Goal: Complete application form: Complete application form

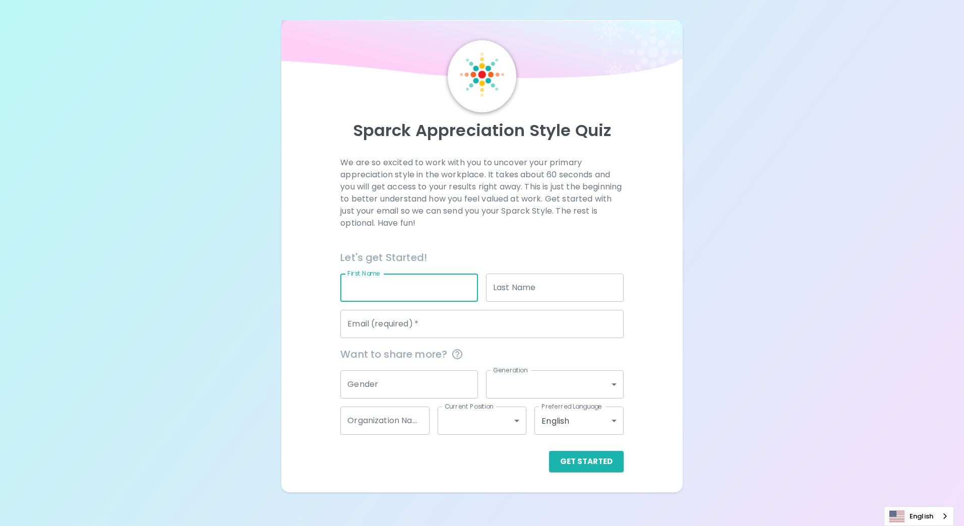
click at [409, 282] on input "First Name" at bounding box center [409, 288] width 138 height 28
type input "Mahitthidetch"
type input "Udomkun"
click at [468, 323] on input "Email (required)   *" at bounding box center [481, 324] width 283 height 28
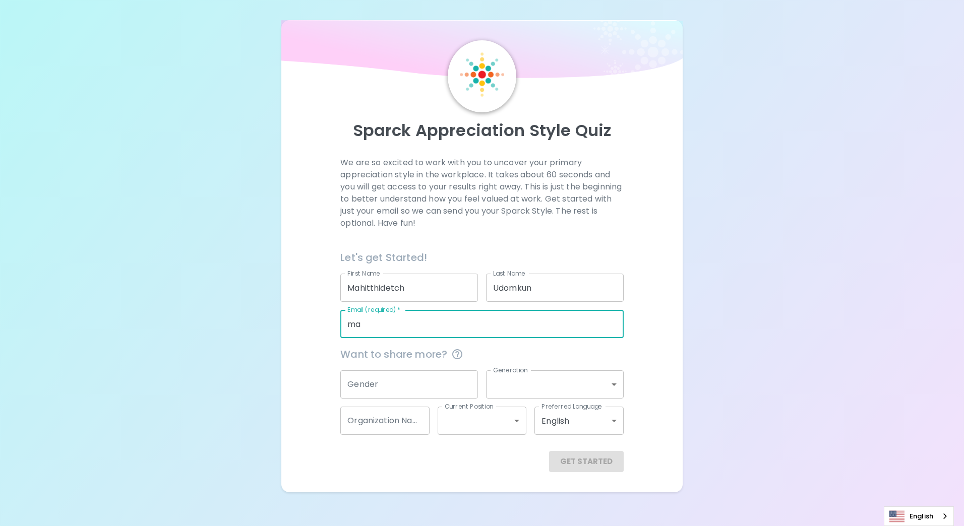
type input "m"
type input "[EMAIL_ADDRESS][DOMAIN_NAME]"
click at [599, 388] on body "Sparck Appreciation Style Quiz We are so excited to work with you to uncover yo…" at bounding box center [482, 263] width 964 height 526
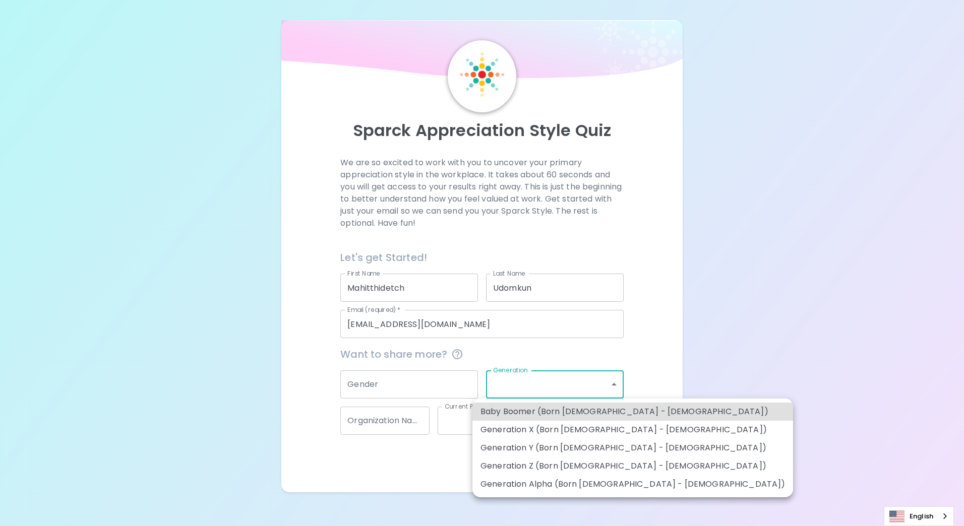
click at [606, 447] on li "Generation Y (Born [DEMOGRAPHIC_DATA] - [DEMOGRAPHIC_DATA])" at bounding box center [632, 448] width 321 height 18
type input "generation_y"
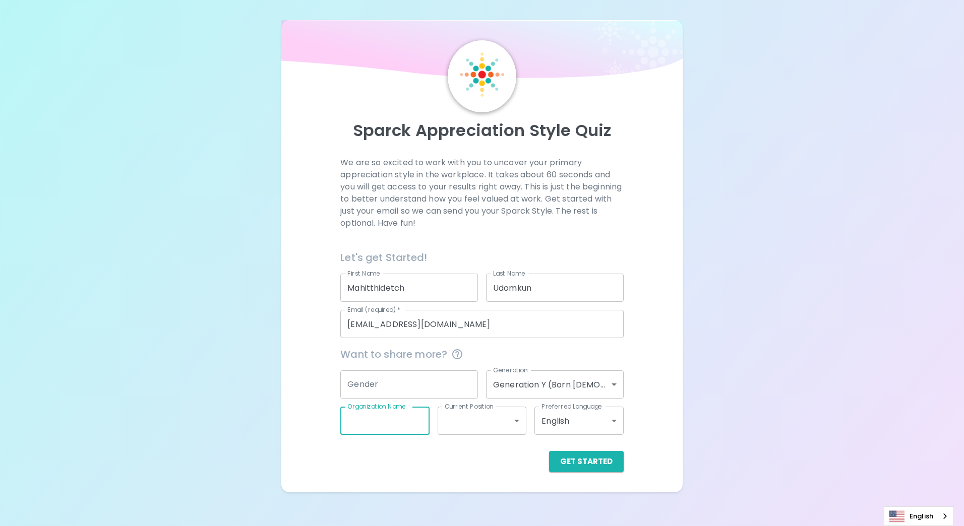
click at [395, 420] on input "Organization Name" at bounding box center [384, 421] width 89 height 28
type input "HSA Process Development"
click at [510, 418] on body "Sparck Appreciation Style Quiz We are so excited to work with you to uncover yo…" at bounding box center [482, 263] width 964 height 526
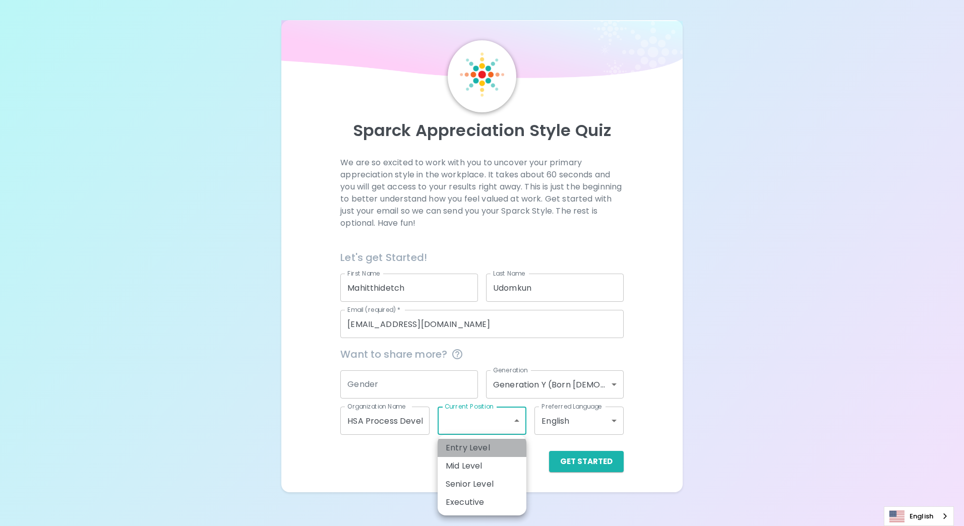
click at [487, 444] on li "Entry Level" at bounding box center [481, 448] width 89 height 18
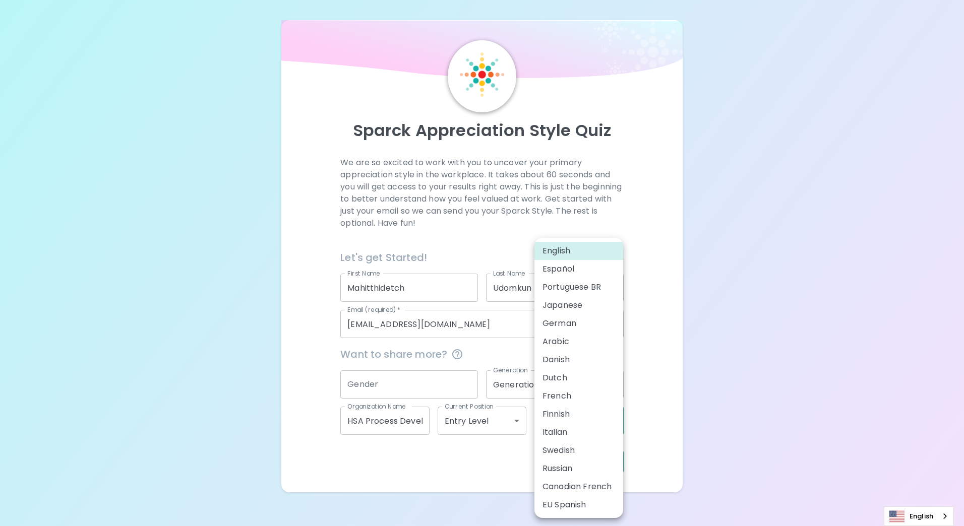
click at [599, 418] on body "Sparck Appreciation Style Quiz We are so excited to work with you to uncover yo…" at bounding box center [482, 263] width 964 height 526
click at [659, 367] on div at bounding box center [482, 263] width 964 height 526
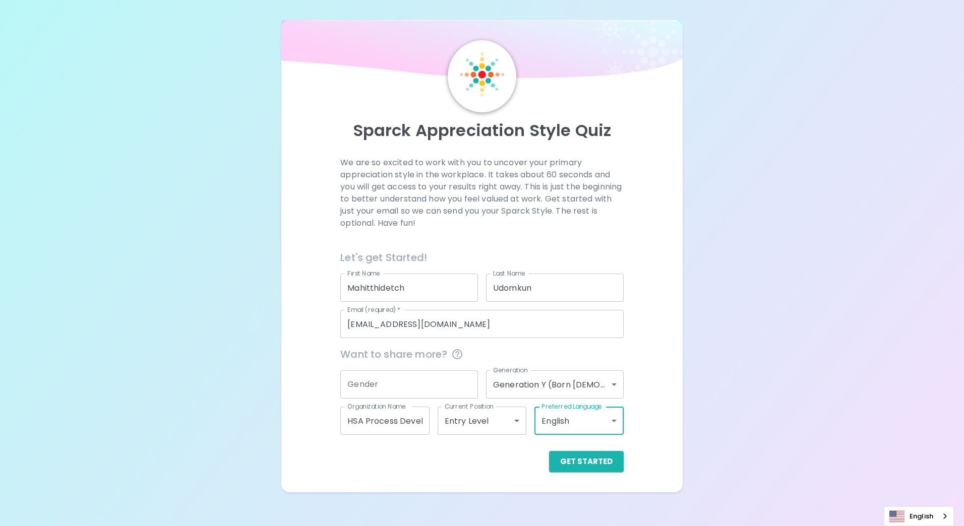
click at [501, 416] on body "Sparck Appreciation Style Quiz We are so excited to work with you to uncover yo…" at bounding box center [482, 263] width 964 height 526
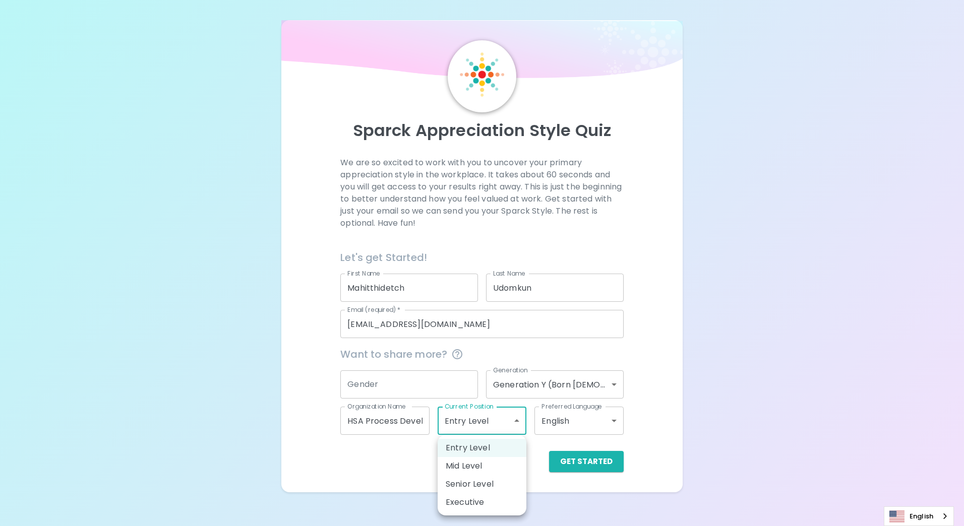
click at [486, 487] on li "Senior Level" at bounding box center [481, 484] width 89 height 18
type input "senior_level"
click at [514, 417] on body "Sparck Appreciation Style Quiz We are so excited to work with you to uncover yo…" at bounding box center [482, 263] width 964 height 526
click at [514, 417] on div at bounding box center [482, 263] width 964 height 526
click at [590, 461] on button "Get Started" at bounding box center [586, 461] width 75 height 21
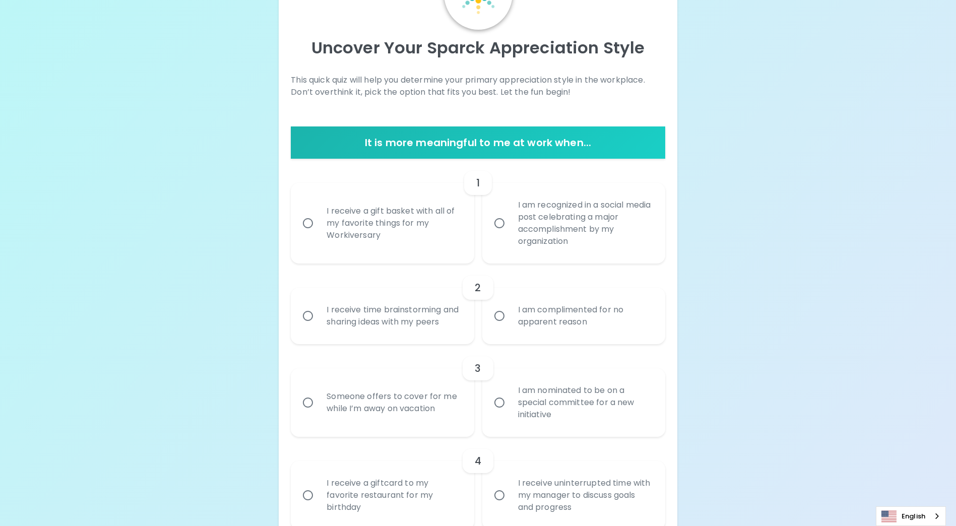
scroll to position [101, 0]
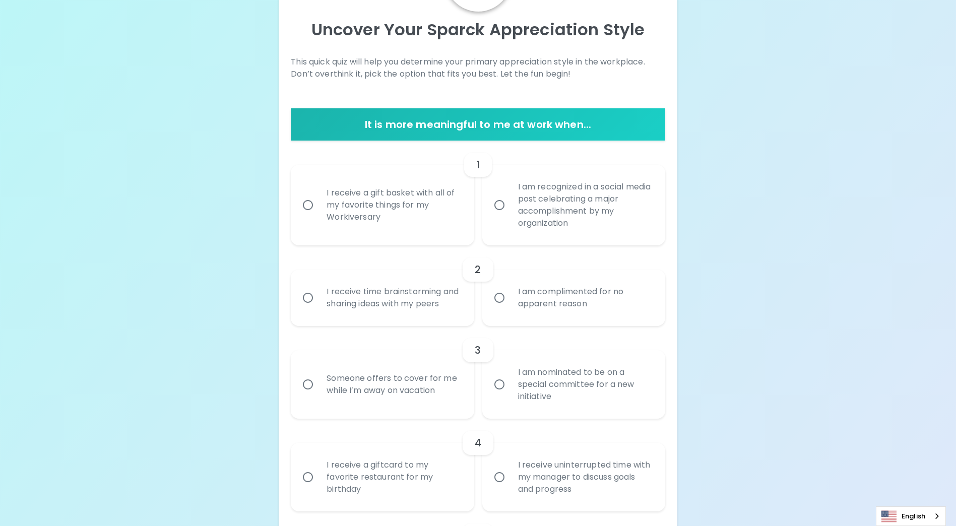
click at [310, 203] on input "I receive a gift basket with all of my favorite things for my Workiversary" at bounding box center [307, 205] width 21 height 21
radio input "true"
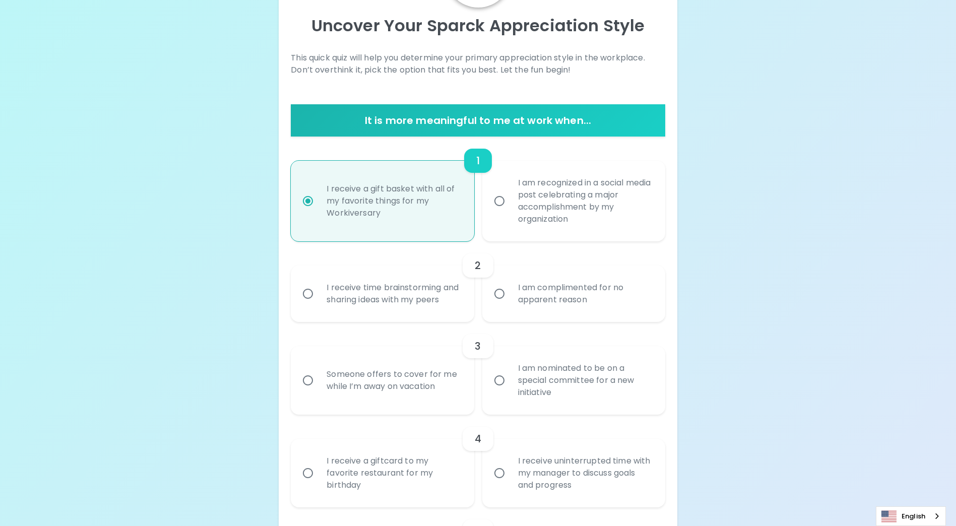
scroll to position [181, 0]
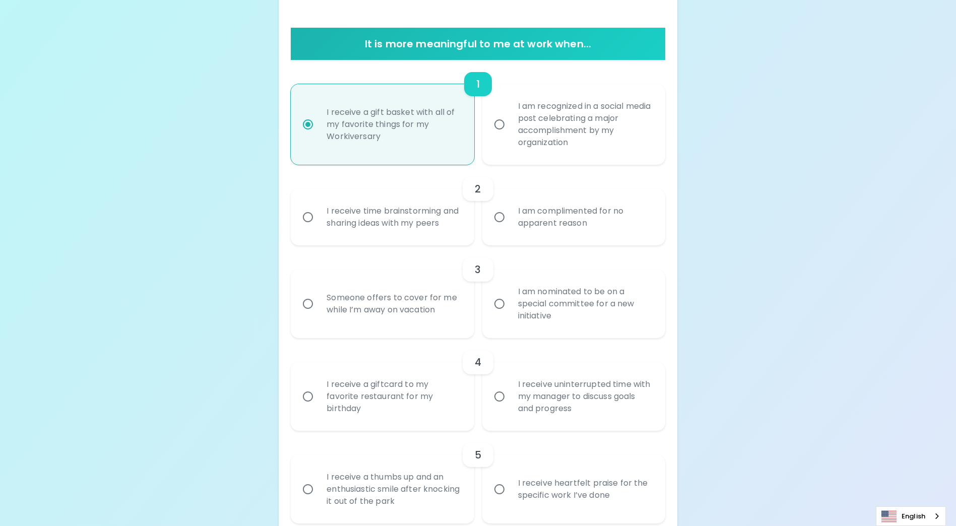
click at [307, 223] on input "I receive time brainstorming and sharing ideas with my peers" at bounding box center [307, 217] width 21 height 21
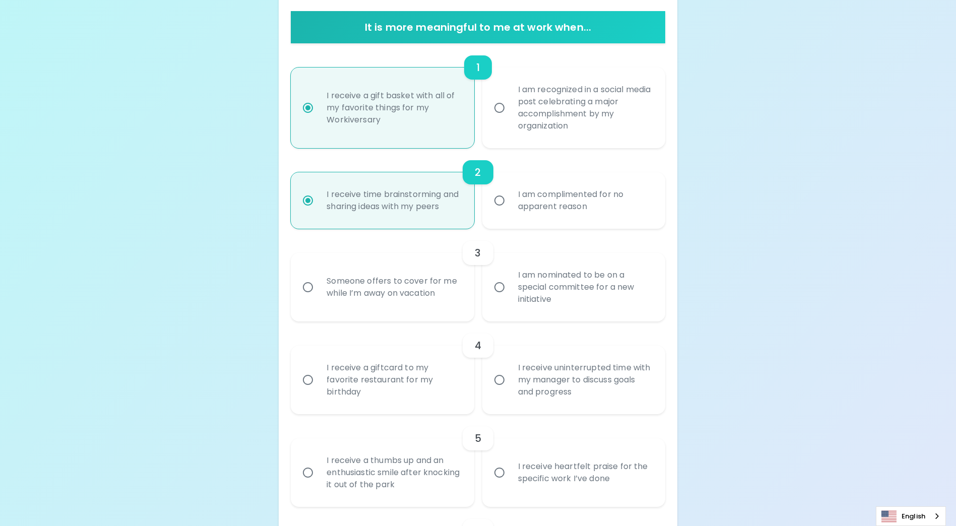
scroll to position [262, 0]
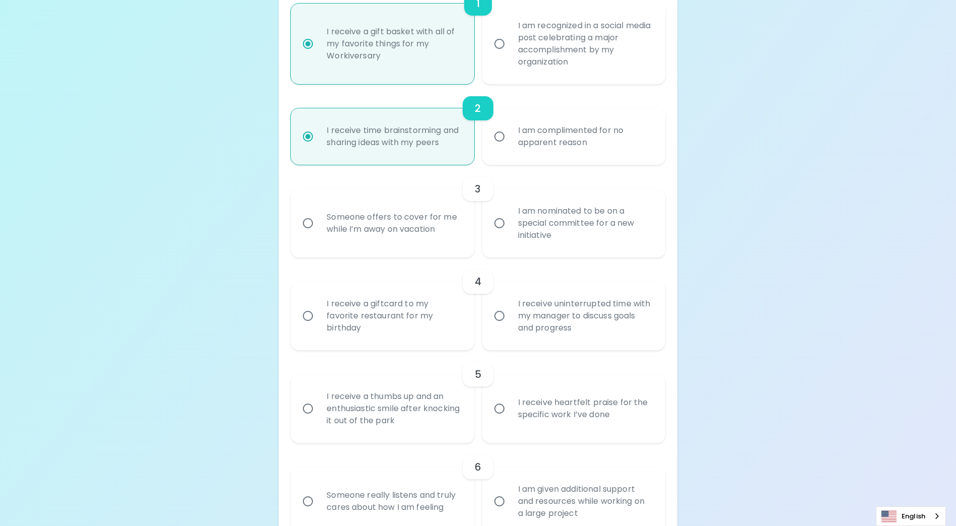
radio input "true"
drag, startPoint x: 517, startPoint y: 135, endPoint x: 593, endPoint y: 149, distance: 77.3
click at [593, 148] on div "I am complimented for no apparent reason" at bounding box center [585, 136] width 150 height 48
copy div "I am complimented for no apparent reason"
click at [391, 240] on div "Someone offers to cover for me while I’m away on vacation" at bounding box center [394, 223] width 150 height 48
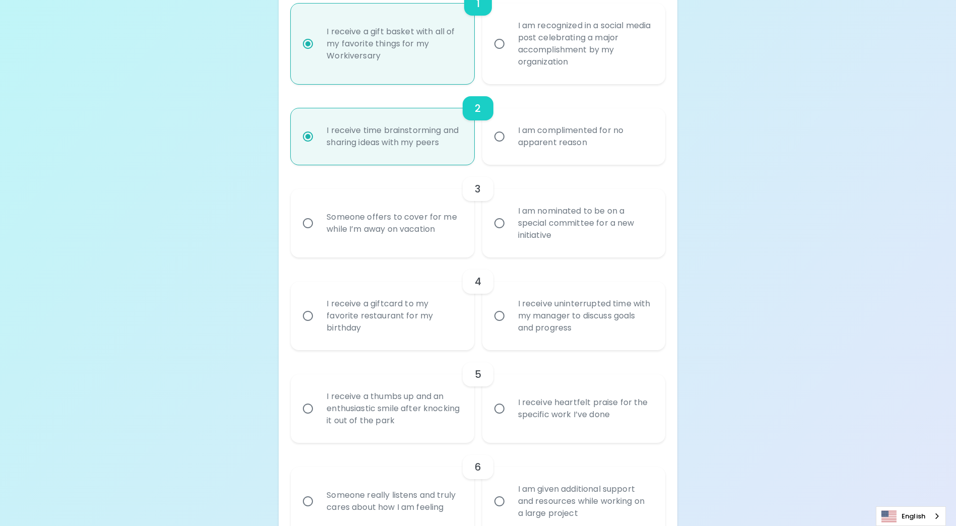
click at [319, 234] on input "Someone offers to cover for me while I’m away on vacation" at bounding box center [307, 223] width 21 height 21
radio input "false"
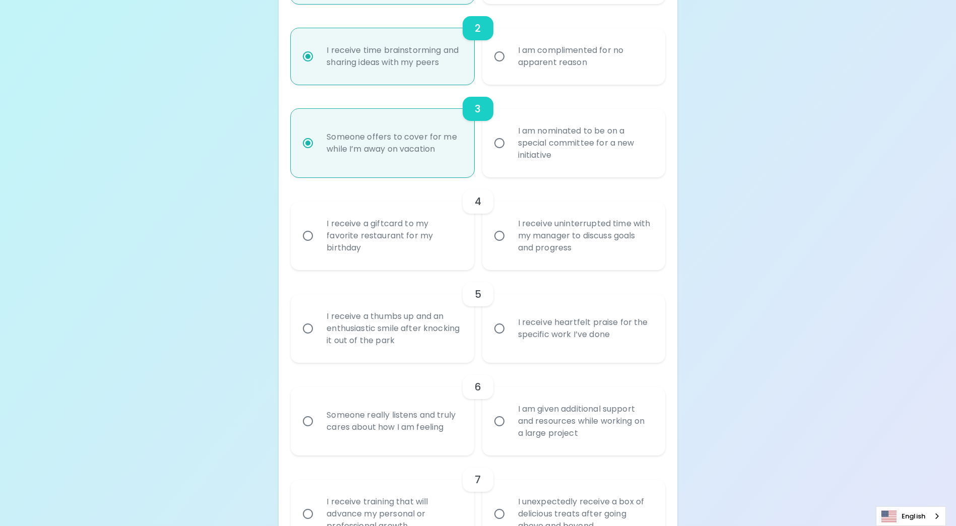
scroll to position [343, 0]
radio input "true"
drag, startPoint x: 517, startPoint y: 233, endPoint x: 578, endPoint y: 263, distance: 67.4
click at [579, 264] on div "I receive uninterrupted time with my manager to discuss goals and progress" at bounding box center [585, 235] width 150 height 60
copy div "I receive uninterrupted time with my manager to discuss goals and progress"
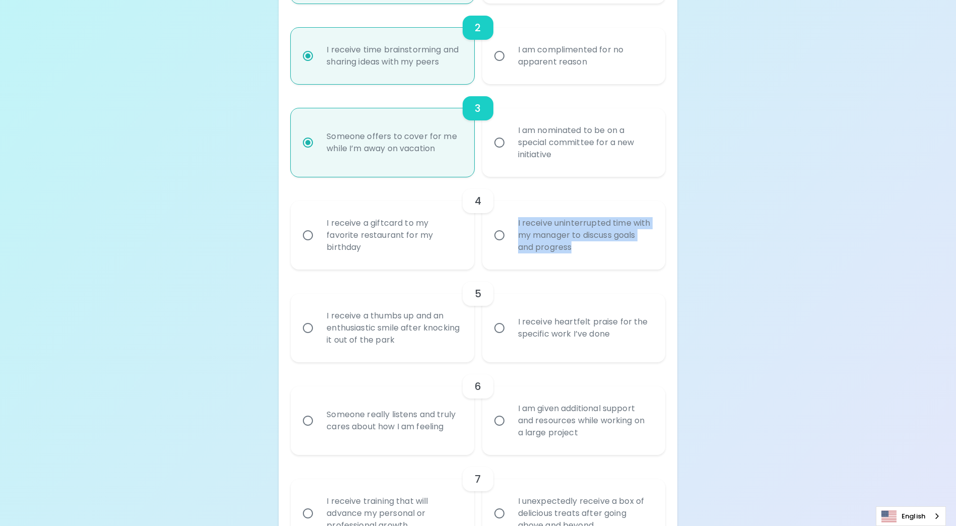
drag, startPoint x: 495, startPoint y: 247, endPoint x: 494, endPoint y: 257, distance: 9.7
click at [495, 246] on input "I receive uninterrupted time with my manager to discuss goals and progress" at bounding box center [499, 235] width 21 height 21
radio input "false"
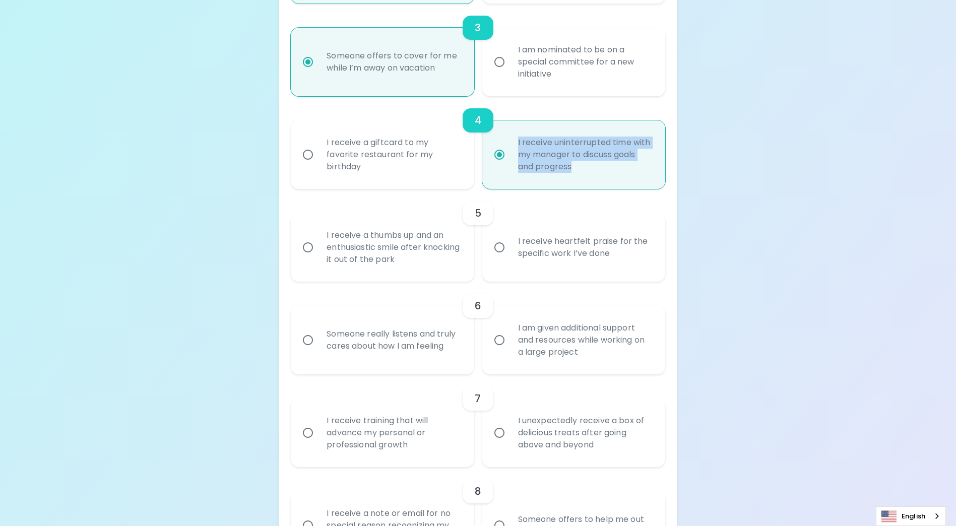
scroll to position [474, 0]
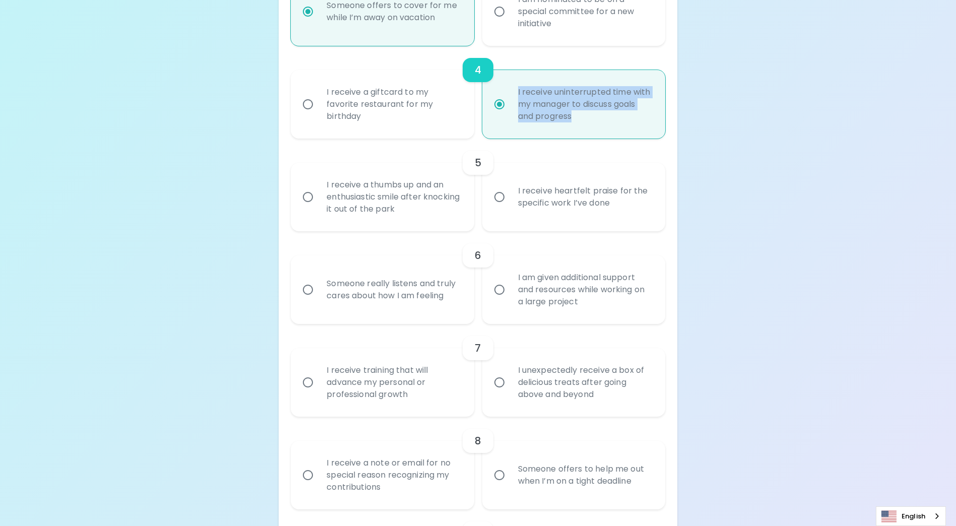
radio input "true"
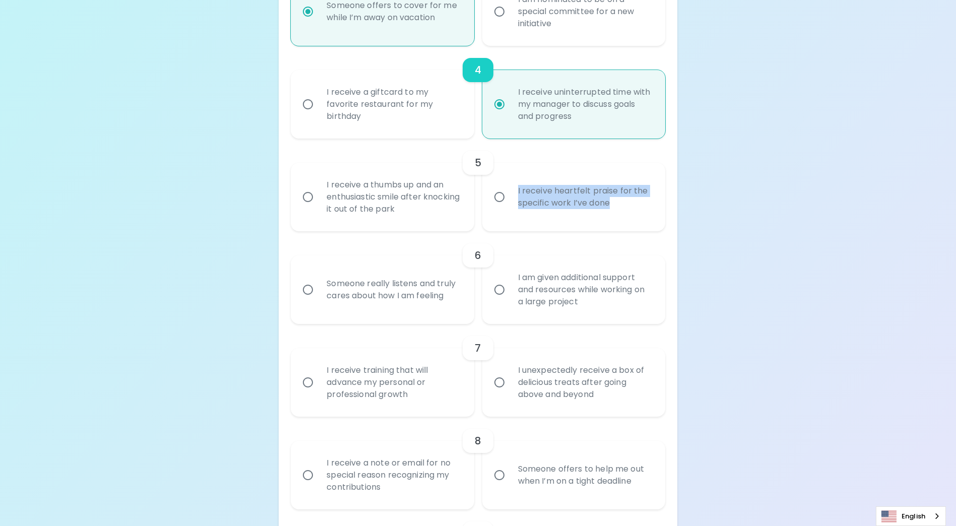
drag, startPoint x: 612, startPoint y: 211, endPoint x: 518, endPoint y: 203, distance: 94.6
click at [518, 203] on div "I receive heartfelt praise for the specific work I’ve done" at bounding box center [585, 197] width 150 height 48
copy div "I receive heartfelt praise for the specific work I’ve done"
click at [500, 206] on input "I receive heartfelt praise for the specific work I’ve done" at bounding box center [499, 196] width 21 height 21
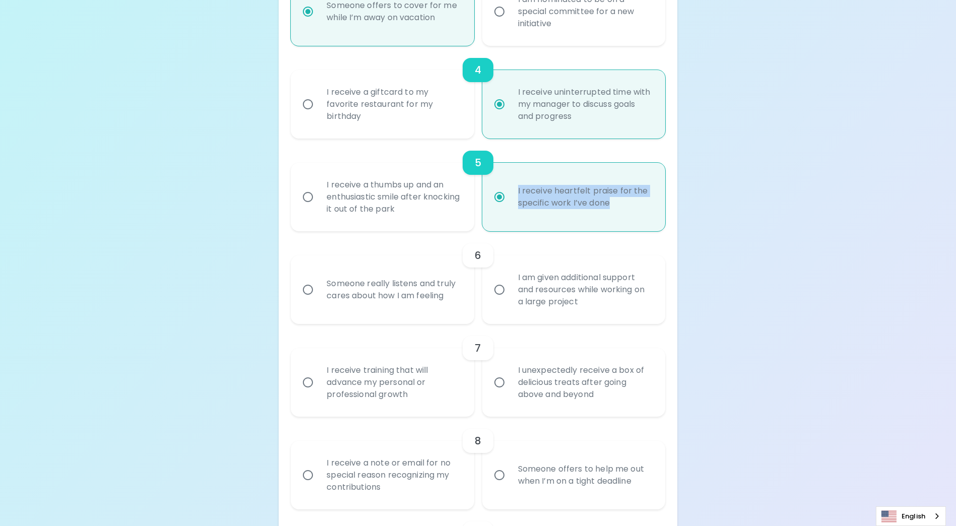
radio input "false"
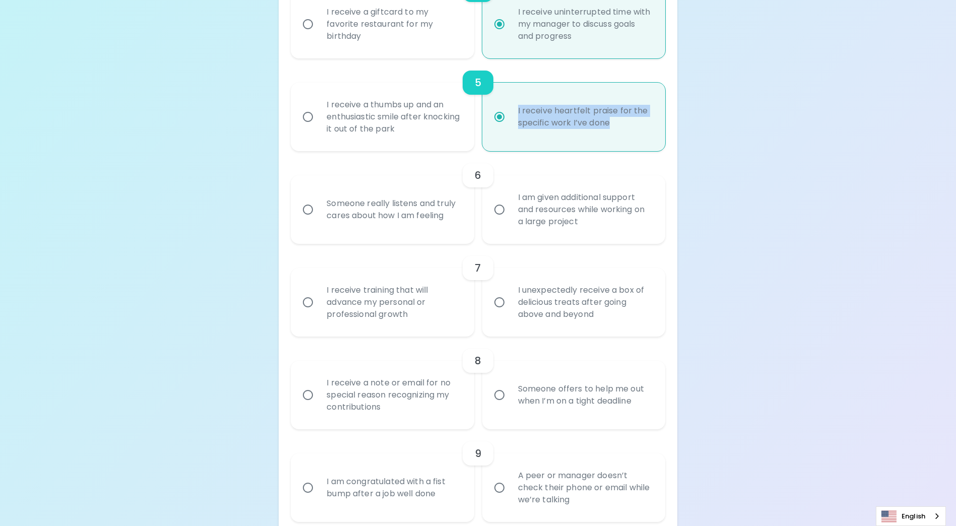
scroll to position [554, 0]
radio input "true"
click at [403, 225] on div "Someone really listens and truly cares about how I am feeling" at bounding box center [394, 209] width 150 height 48
click at [319, 220] on input "Someone really listens and truly cares about how I am feeling" at bounding box center [307, 209] width 21 height 21
radio input "false"
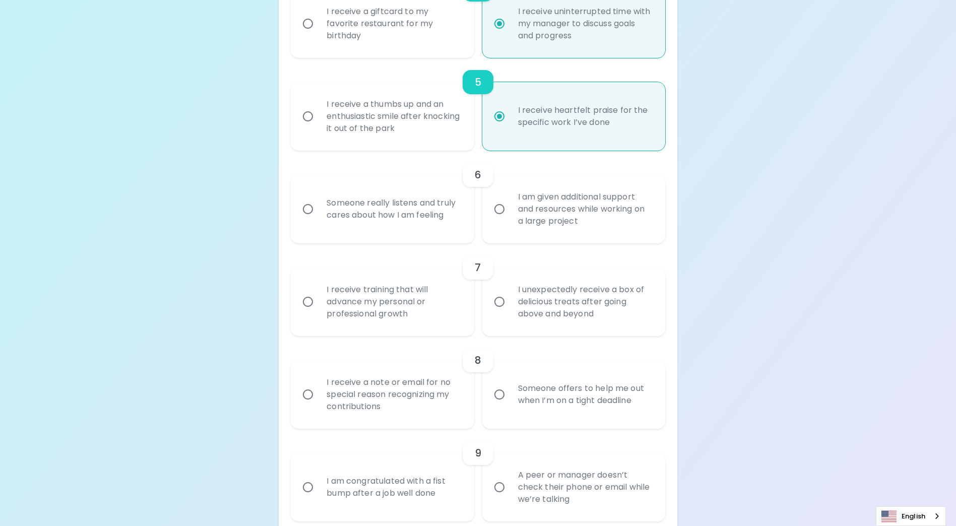
radio input "false"
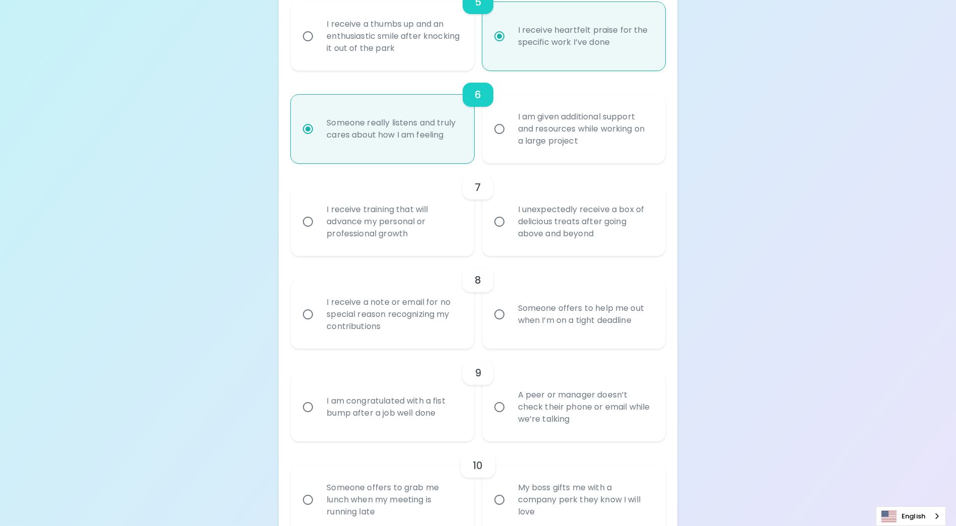
scroll to position [635, 0]
radio input "true"
click at [376, 243] on div "I receive training that will advance my personal or professional growth" at bounding box center [394, 221] width 150 height 60
click at [319, 232] on input "I receive training that will advance my personal or professional growth" at bounding box center [307, 221] width 21 height 21
radio input "false"
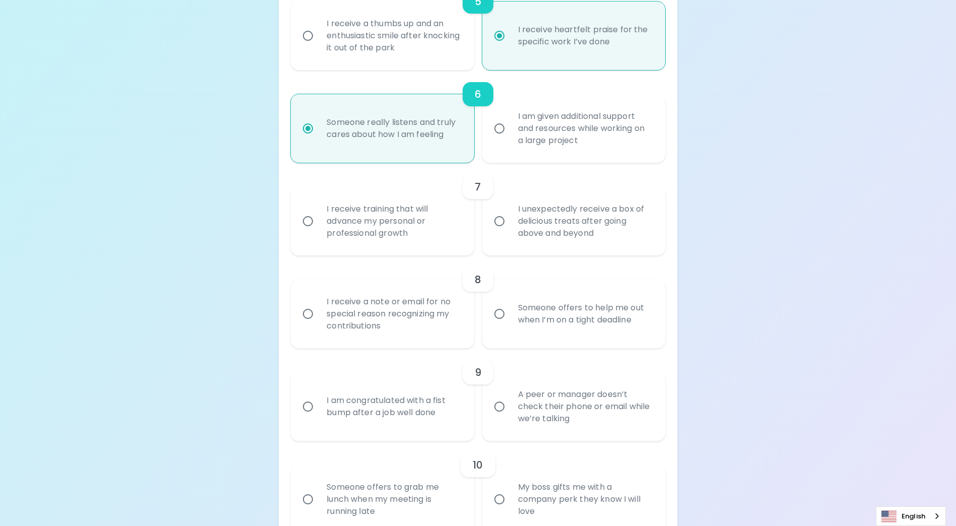
radio input "false"
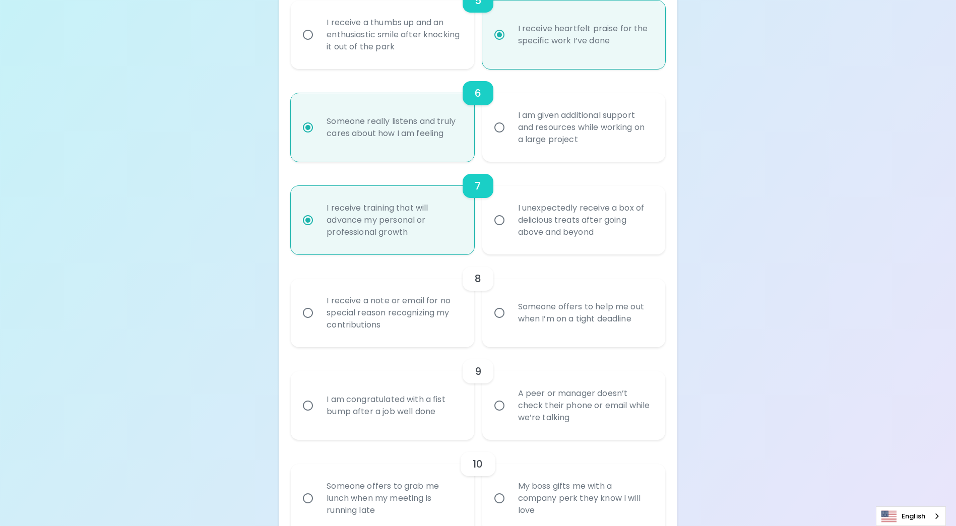
scroll to position [716, 0]
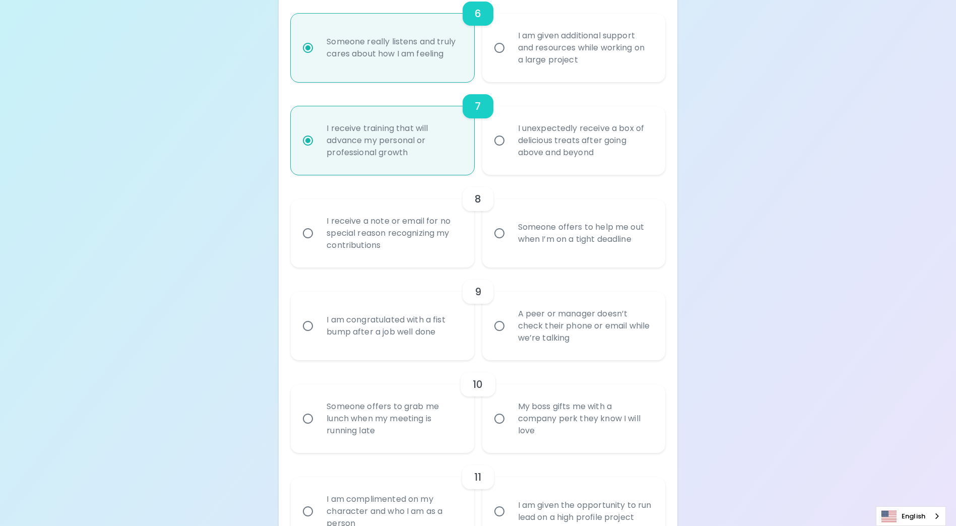
radio input "true"
click at [564, 252] on div "Someone offers to help me out when I’m on a tight deadline" at bounding box center [585, 233] width 150 height 48
click at [510, 244] on input "Someone offers to help me out when I’m on a tight deadline" at bounding box center [499, 233] width 21 height 21
radio input "false"
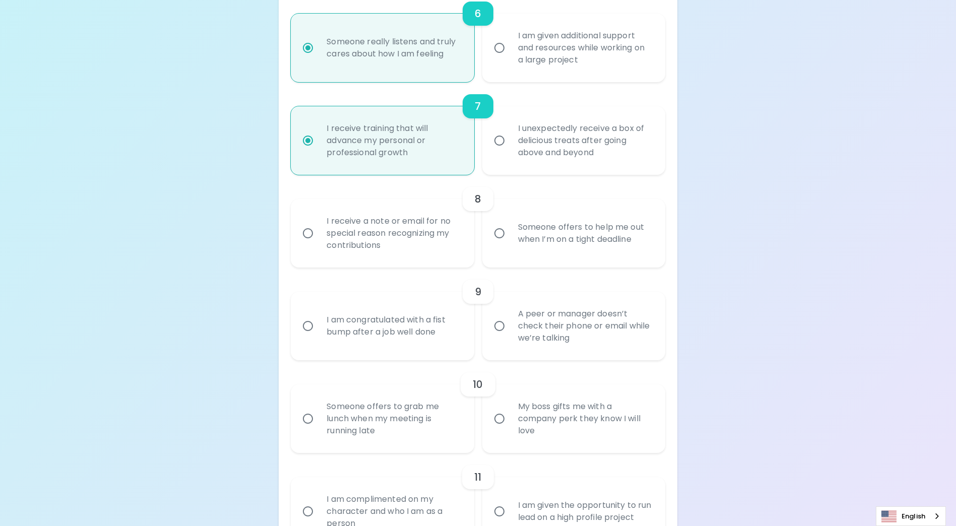
radio input "false"
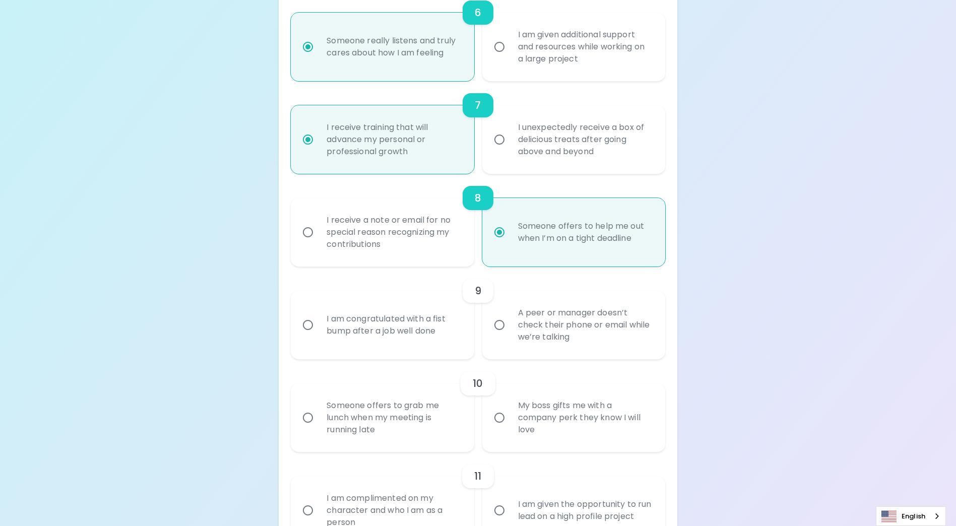
scroll to position [796, 0]
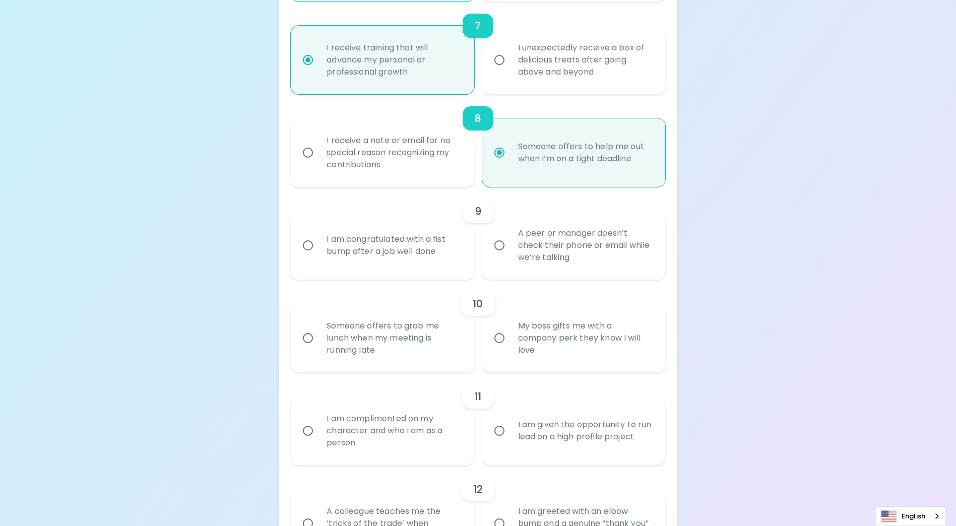
radio input "true"
click at [414, 261] on div "I am congratulated with a fist bump after a job well done" at bounding box center [394, 245] width 150 height 48
click at [319, 256] on input "I am congratulated with a fist bump after a job well done" at bounding box center [307, 245] width 21 height 21
radio input "false"
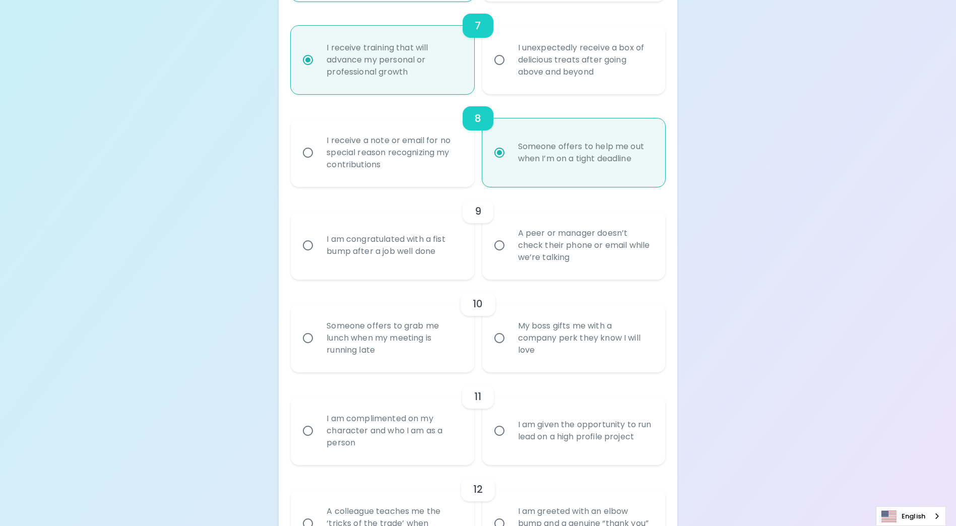
radio input "false"
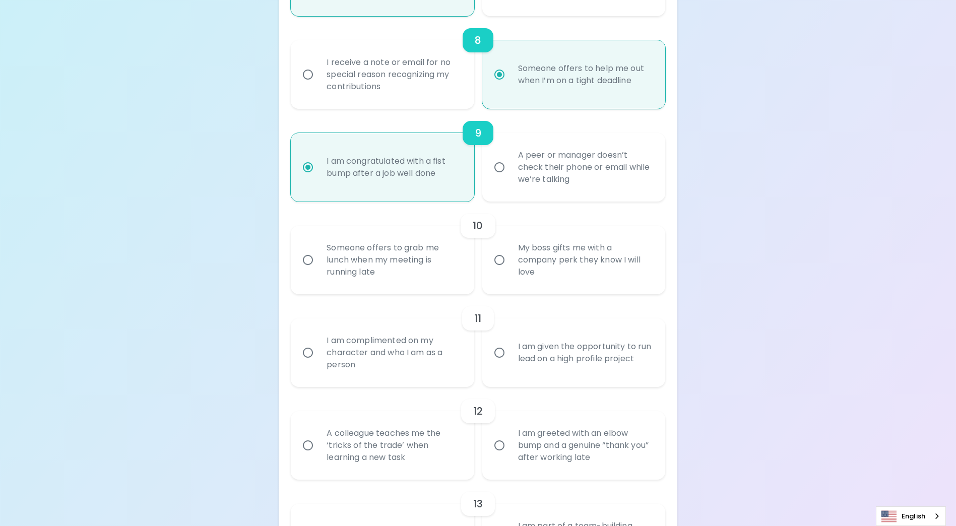
scroll to position [877, 0]
radio input "true"
click at [399, 272] on div "Someone offers to grab me lunch when my meeting is running late" at bounding box center [394, 257] width 150 height 60
click at [319, 268] on input "Someone offers to grab me lunch when my meeting is running late" at bounding box center [307, 257] width 21 height 21
radio input "false"
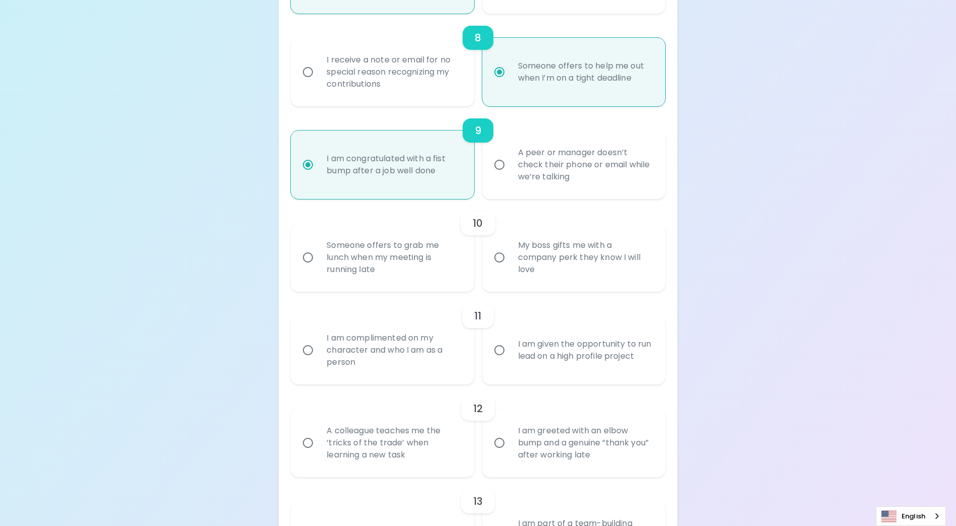
radio input "false"
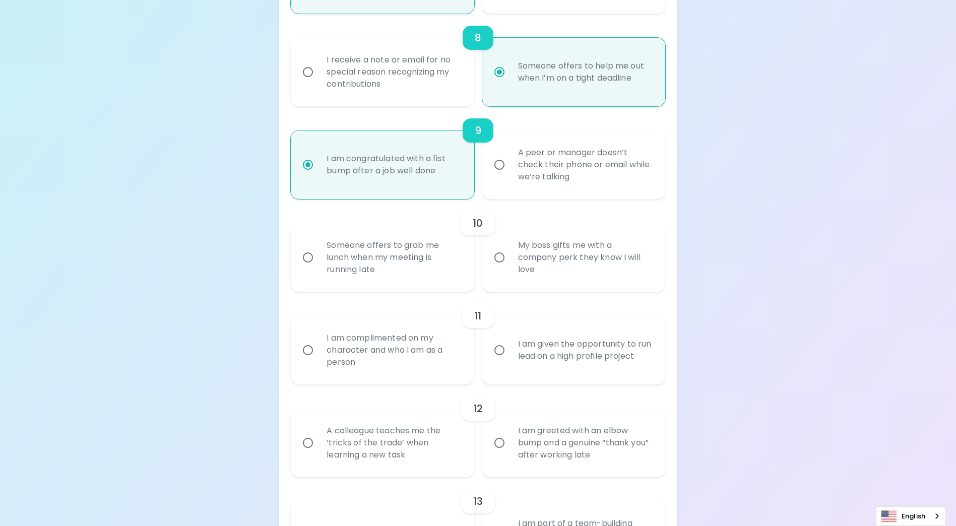
radio input "false"
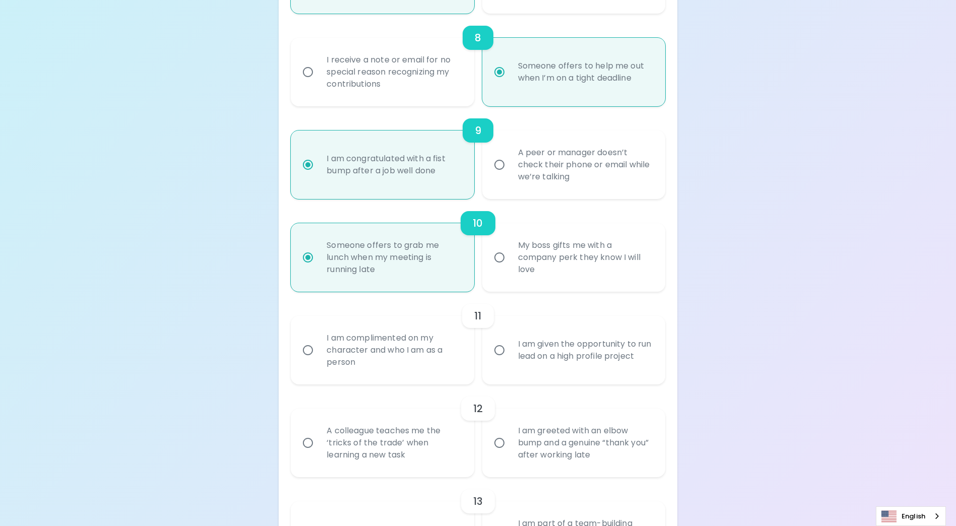
scroll to position [958, 0]
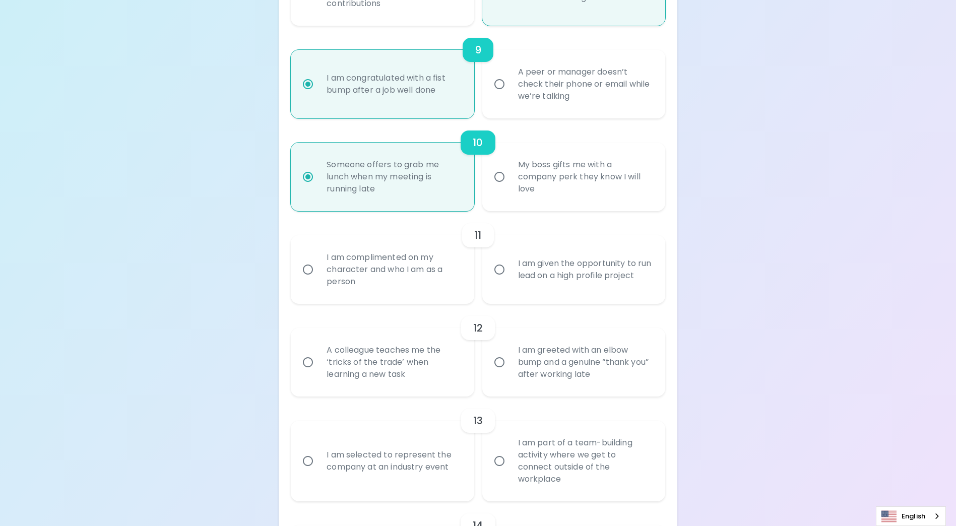
radio input "true"
click at [400, 285] on div "I am complimented on my character and who I am as a person" at bounding box center [394, 269] width 150 height 60
click at [319, 280] on input "I am complimented on my character and who I am as a person" at bounding box center [307, 269] width 21 height 21
radio input "false"
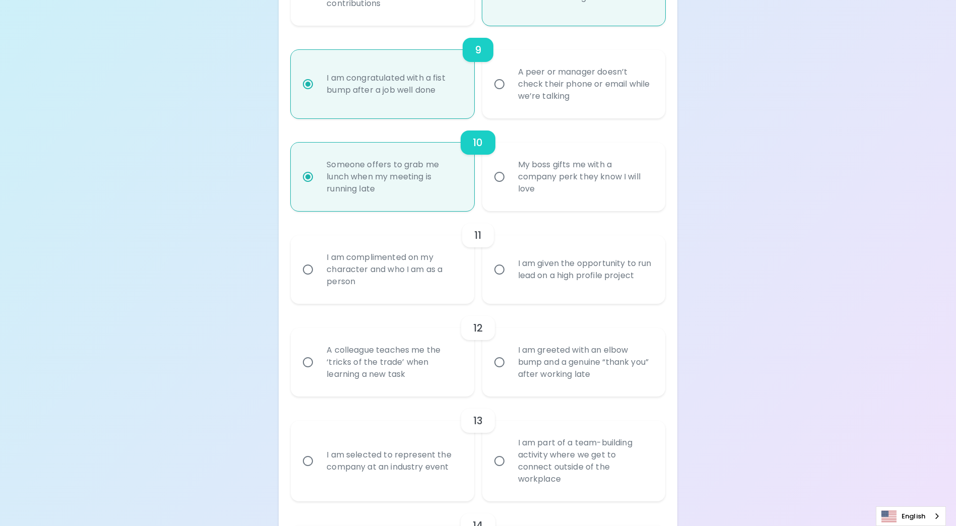
radio input "false"
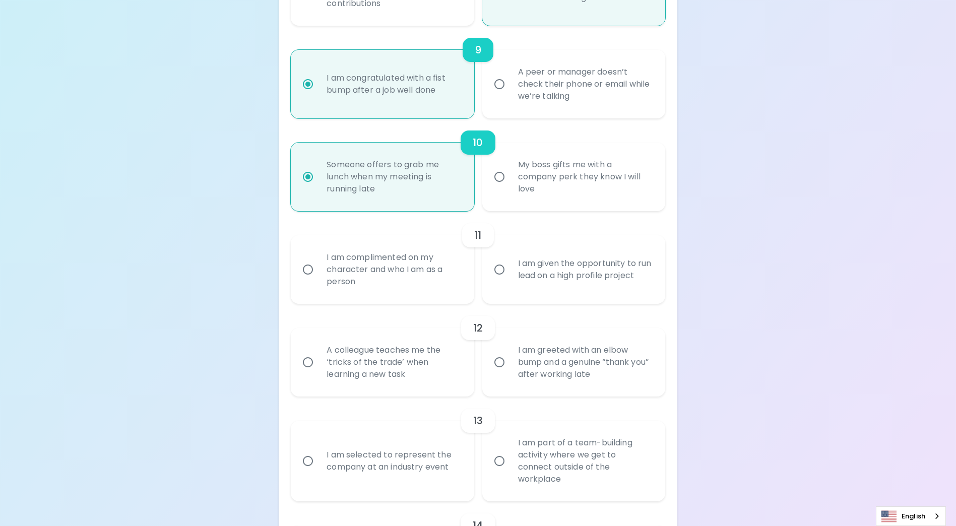
radio input "false"
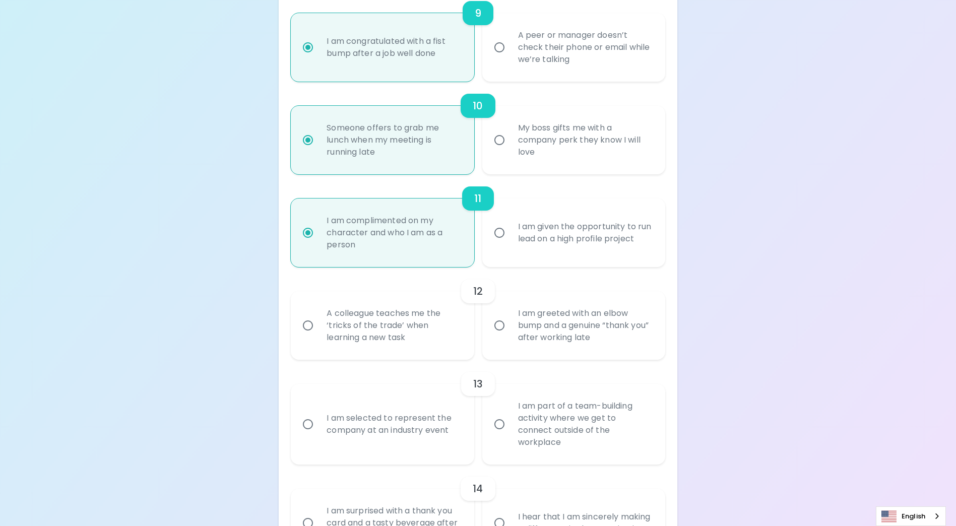
scroll to position [1038, 0]
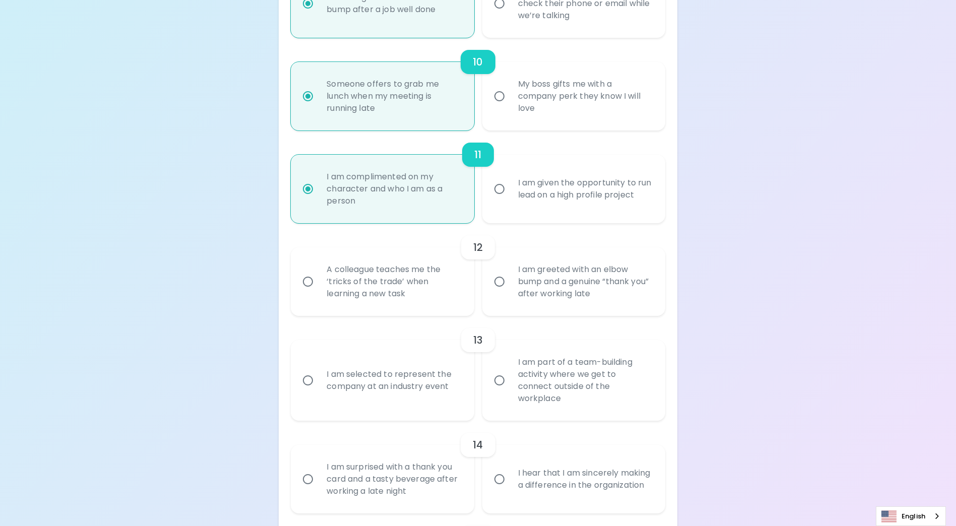
radio input "true"
click at [380, 298] on div "A colleague teaches me the ‘tricks of the trade’ when learning a new task" at bounding box center [394, 281] width 150 height 60
click at [319, 292] on input "A colleague teaches me the ‘tricks of the trade’ when learning a new task" at bounding box center [307, 281] width 21 height 21
radio input "false"
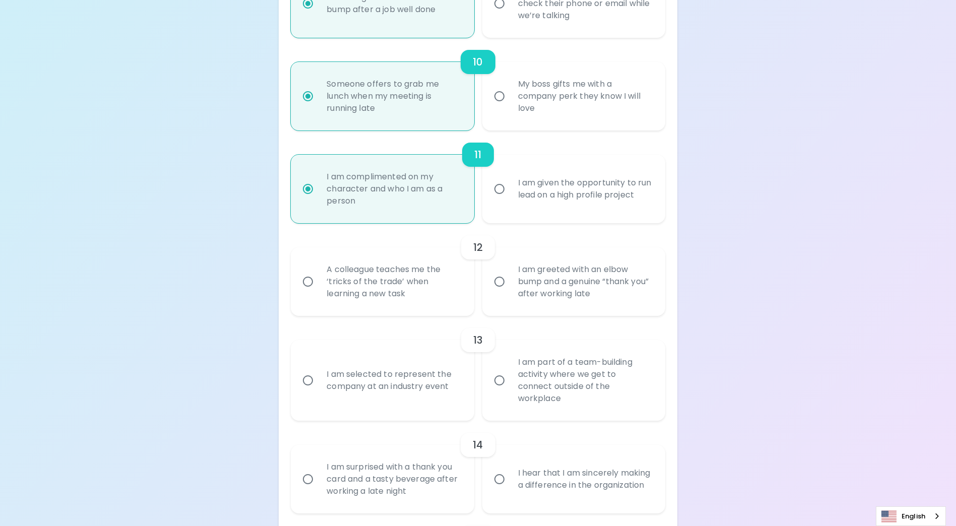
radio input "false"
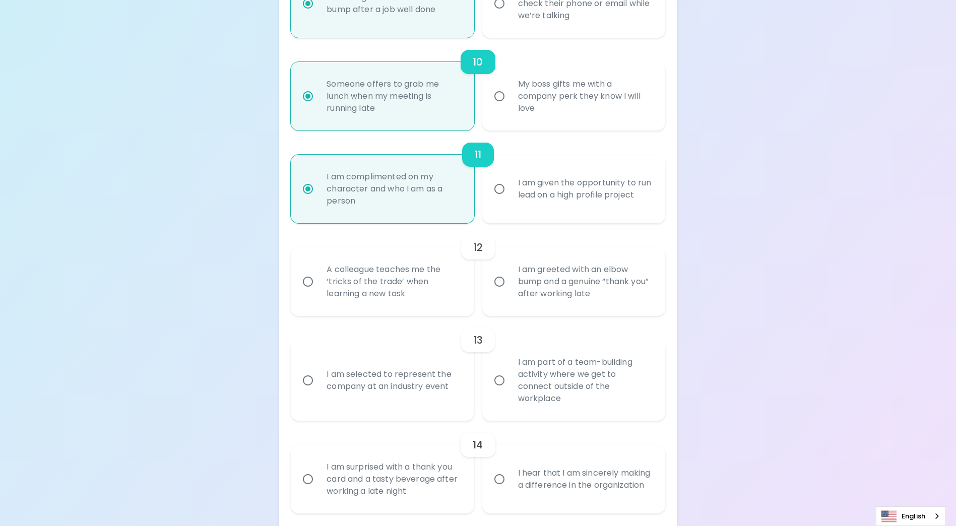
radio input "false"
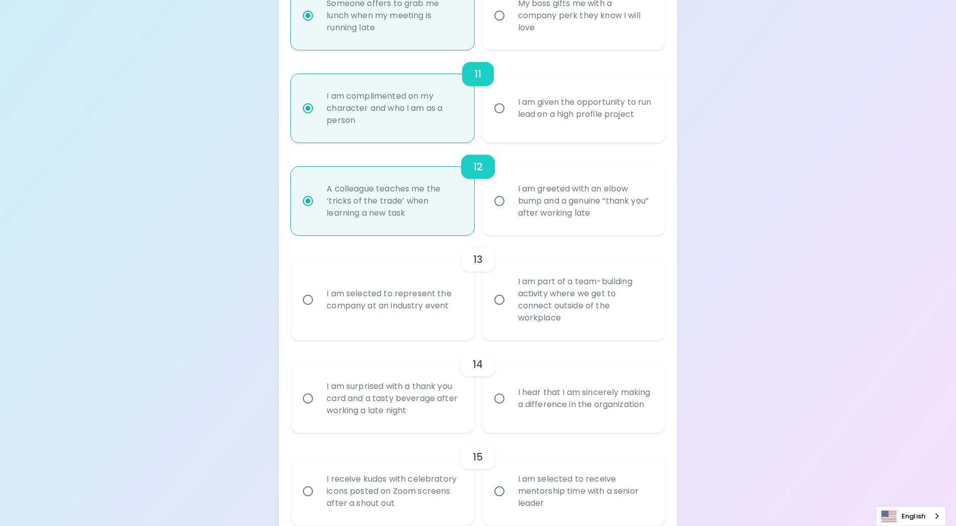
radio input "true"
click at [383, 312] on div "I am selected to represent the company at an industry event" at bounding box center [394, 300] width 150 height 48
click at [319, 310] on input "I am selected to represent the company at an industry event" at bounding box center [307, 299] width 21 height 21
radio input "false"
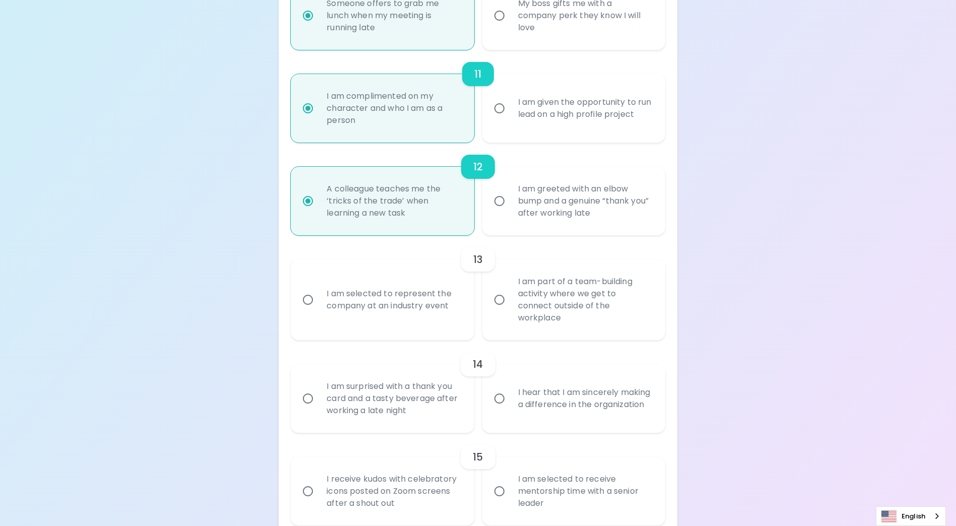
radio input "false"
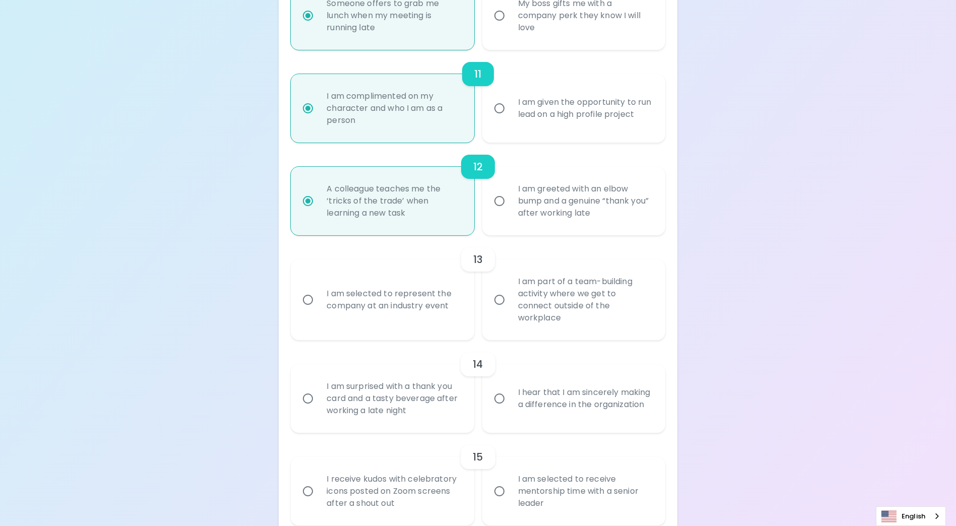
radio input "false"
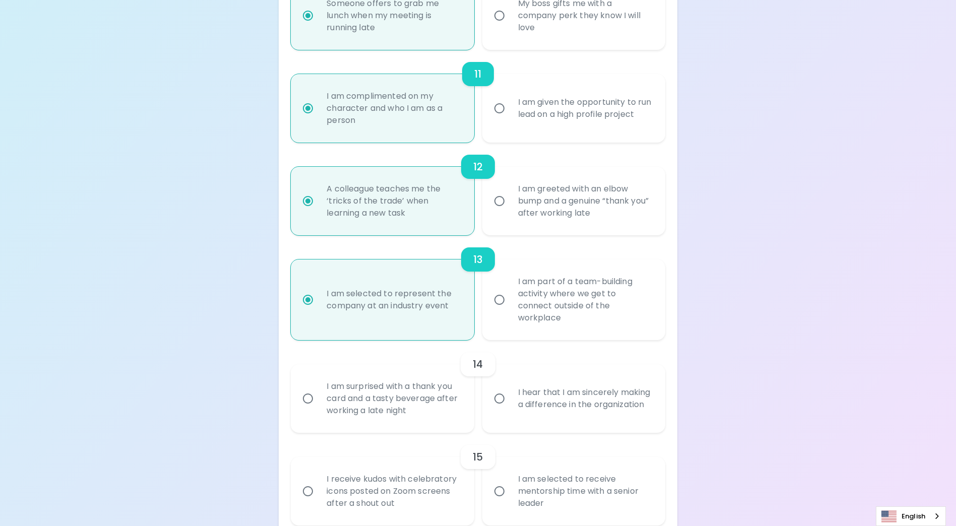
scroll to position [1168, 0]
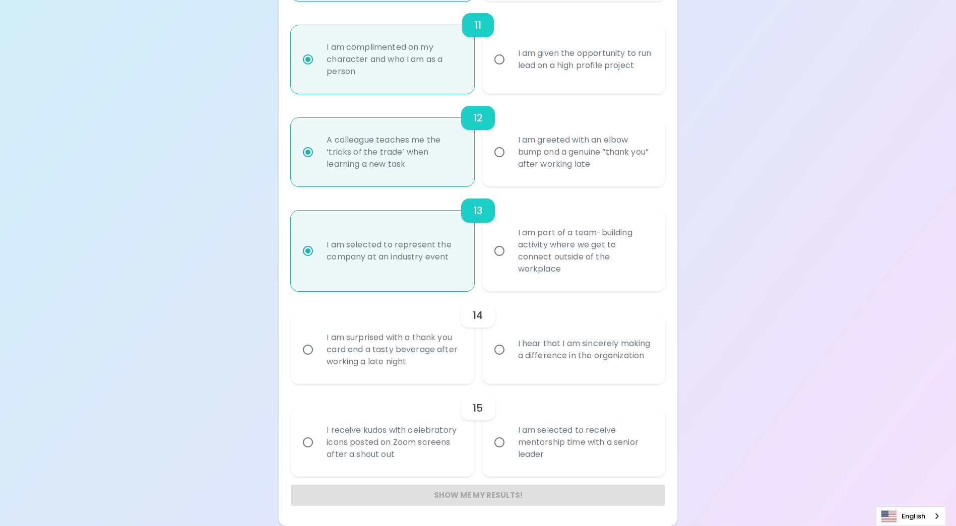
radio input "true"
click at [367, 359] on div "I am surprised with a thank you card and a tasty beverage after working a late …" at bounding box center [394, 350] width 150 height 60
click at [319, 359] on input "I am surprised with a thank you card and a tasty beverage after working a late …" at bounding box center [307, 349] width 21 height 21
radio input "false"
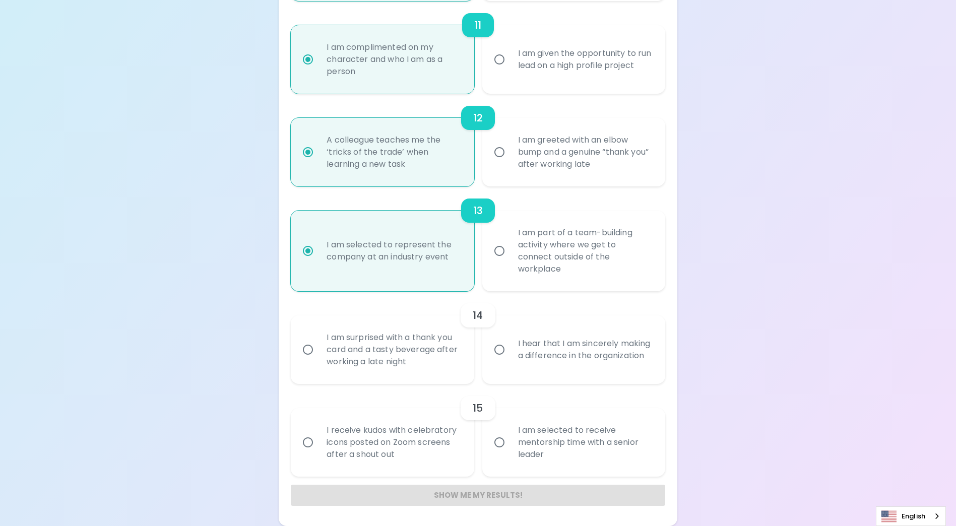
radio input "false"
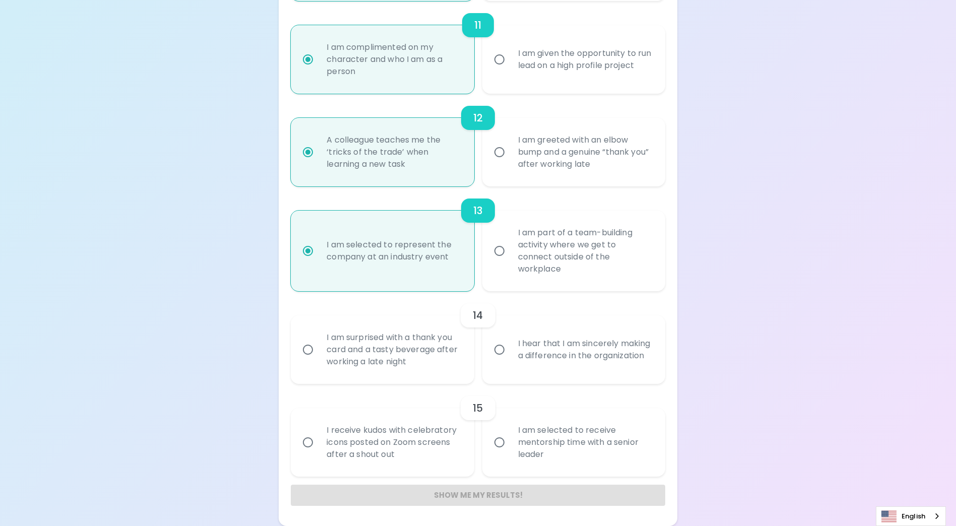
radio input "false"
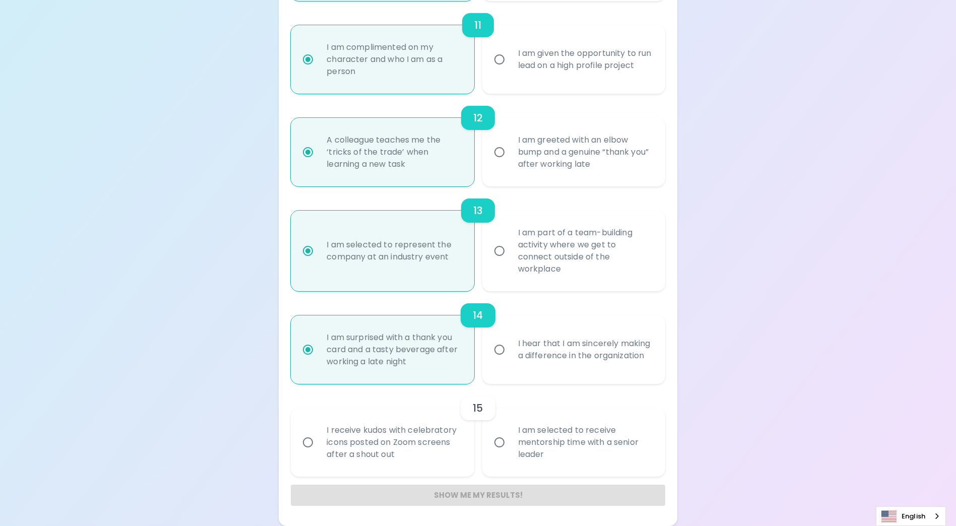
radio input "true"
click at [553, 444] on div "I am selected to receive mentorship time with a senior leader" at bounding box center [585, 442] width 150 height 60
click at [510, 444] on input "I am selected to receive mentorship time with a senior leader" at bounding box center [499, 442] width 21 height 21
radio input "false"
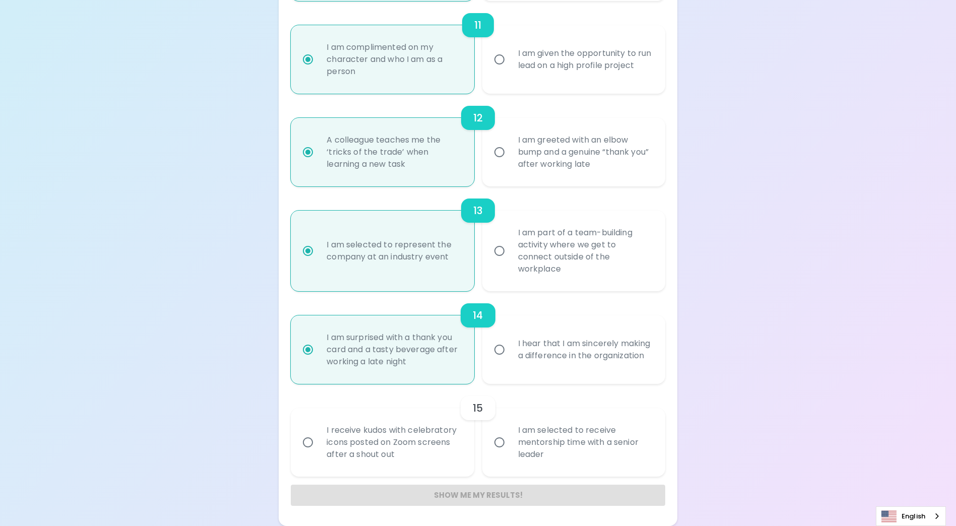
radio input "false"
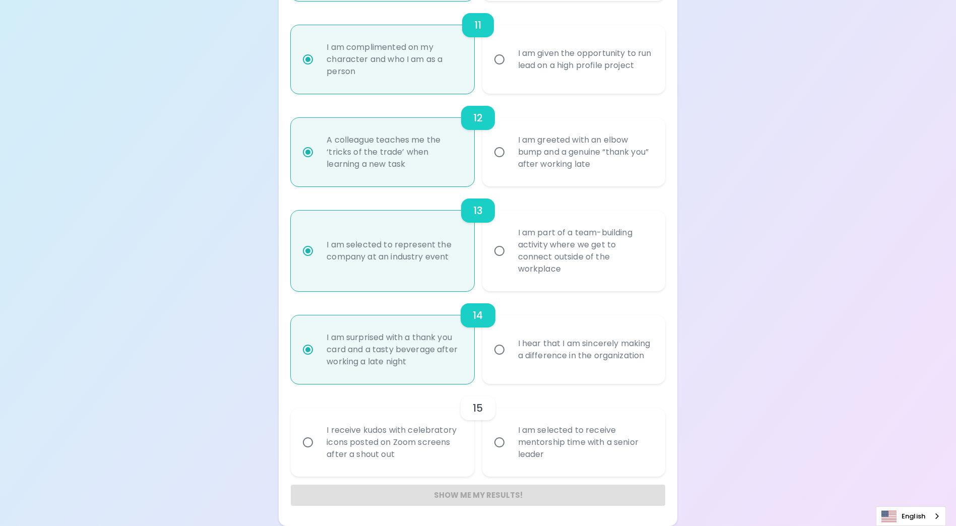
radio input "false"
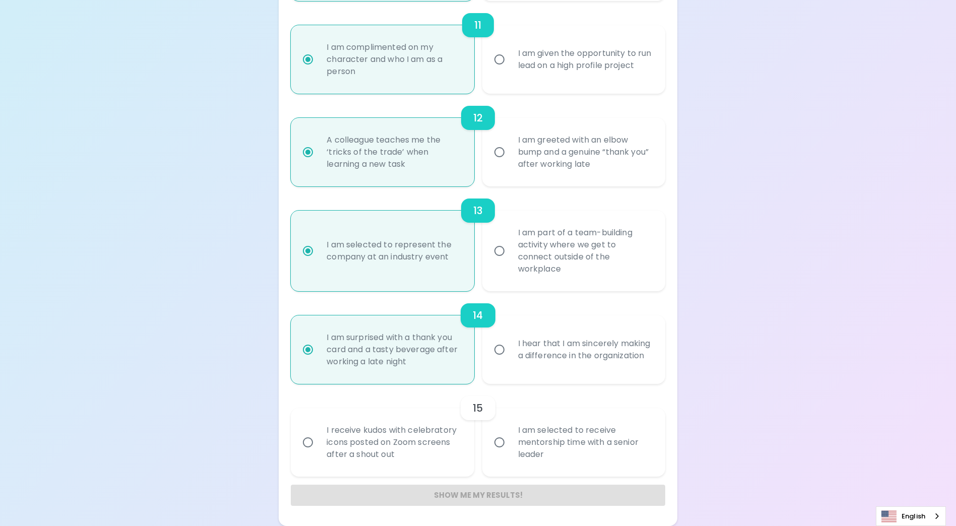
radio input "false"
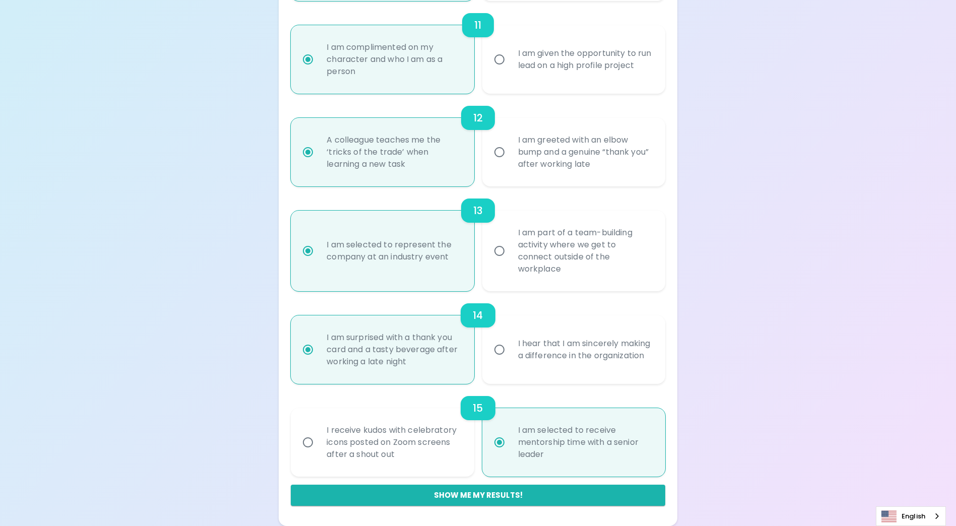
radio input "true"
click at [492, 498] on button "Show me my results!" at bounding box center [478, 495] width 374 height 21
radio input "false"
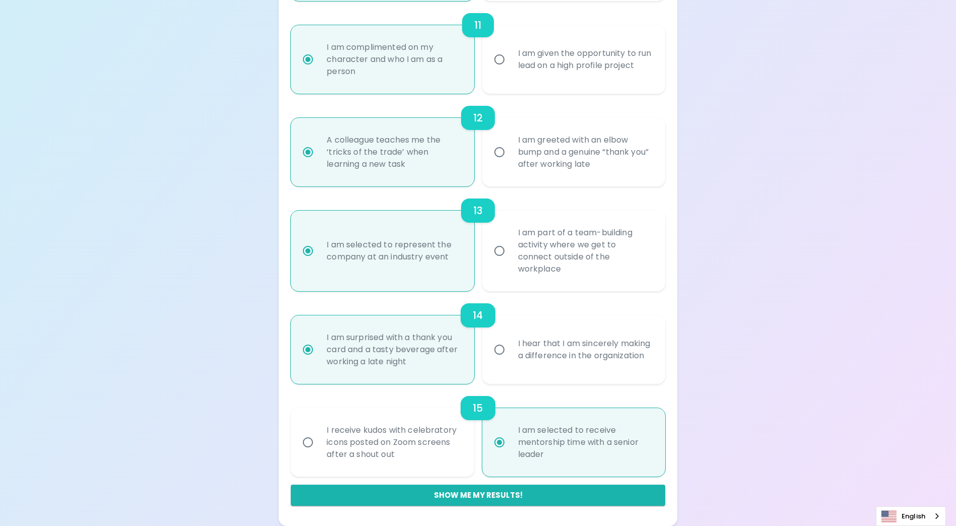
radio input "false"
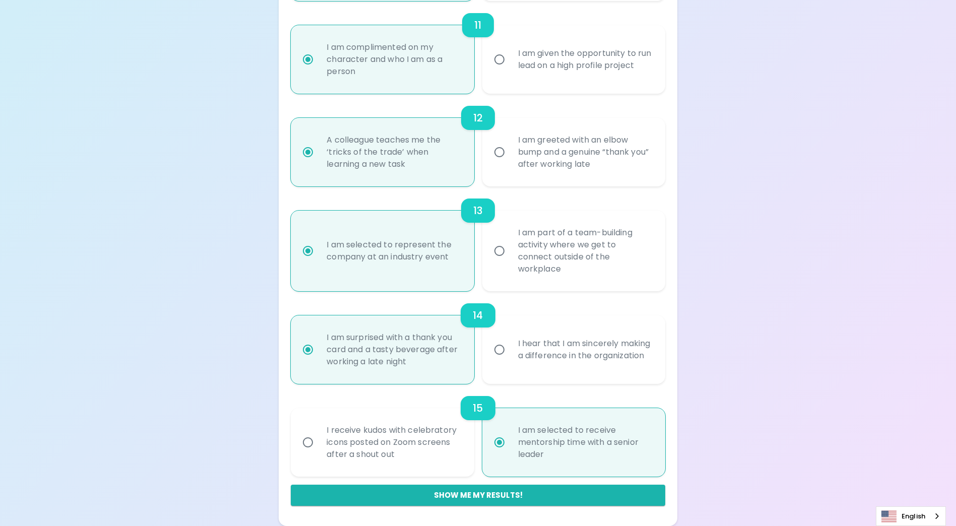
radio input "false"
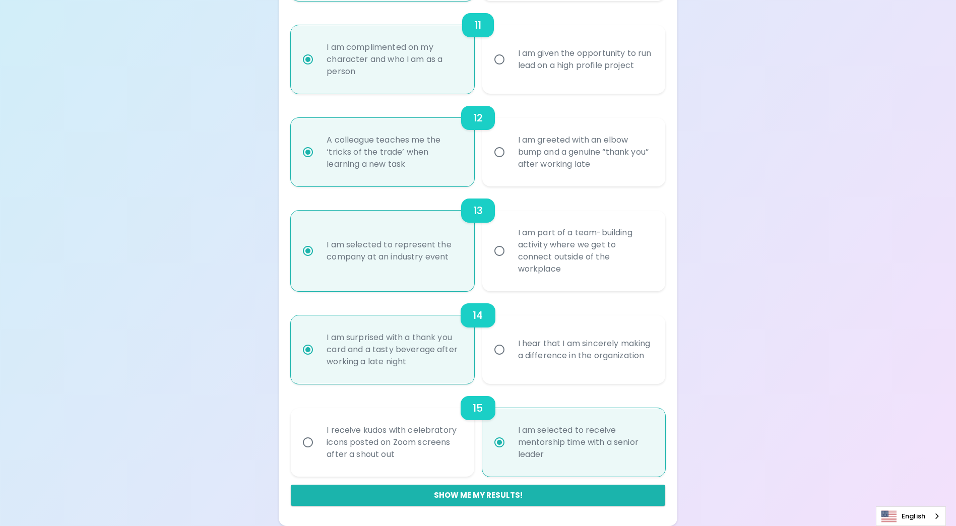
radio input "false"
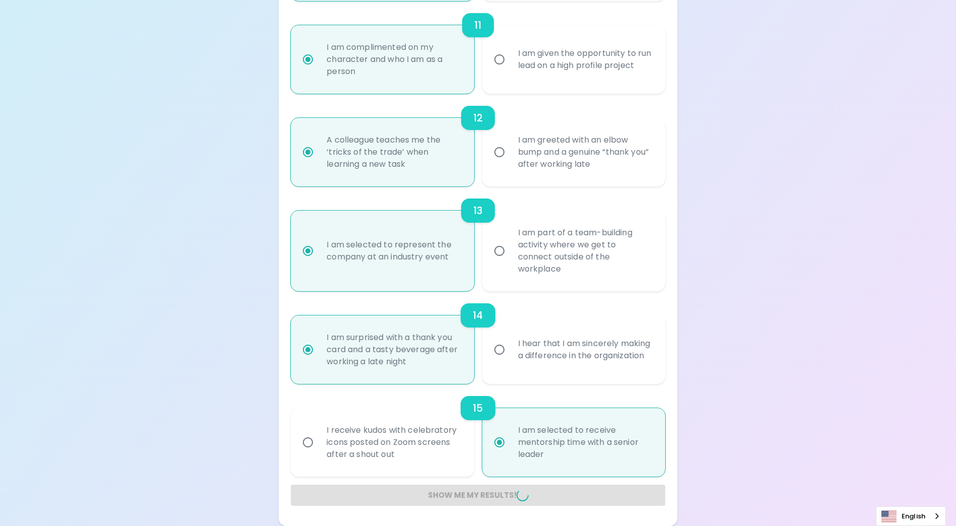
radio input "false"
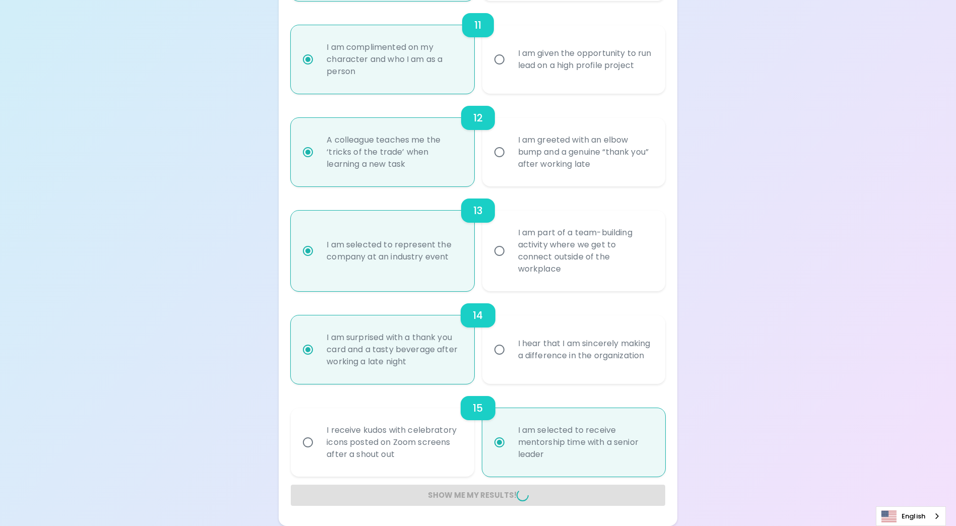
radio input "false"
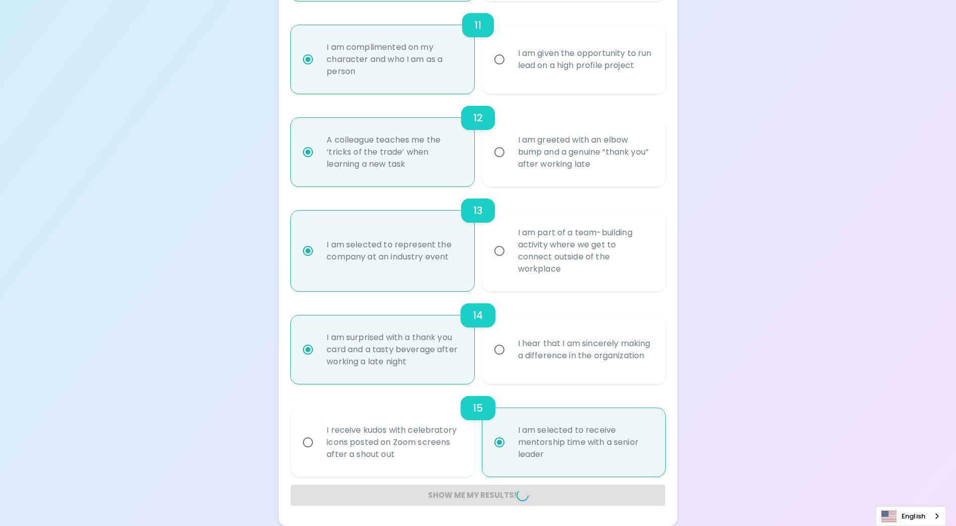
radio input "false"
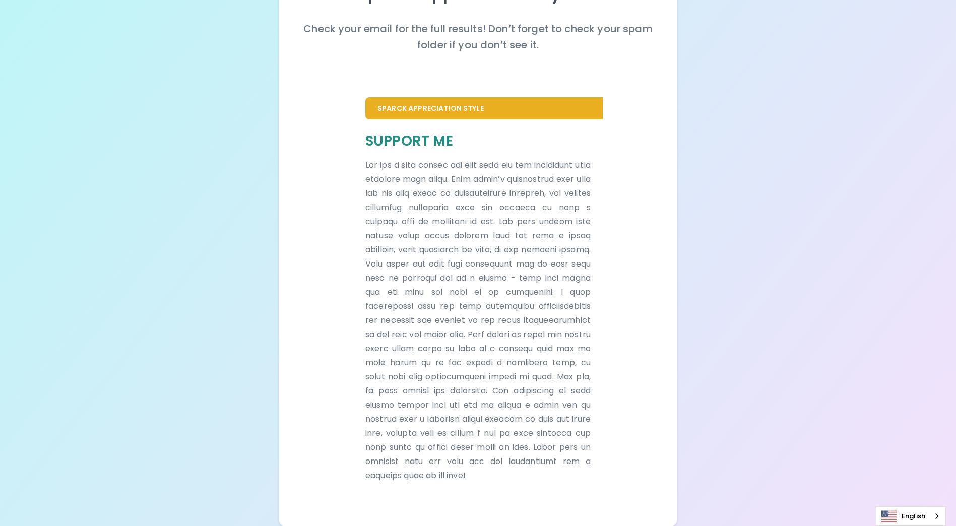
scroll to position [151, 0]
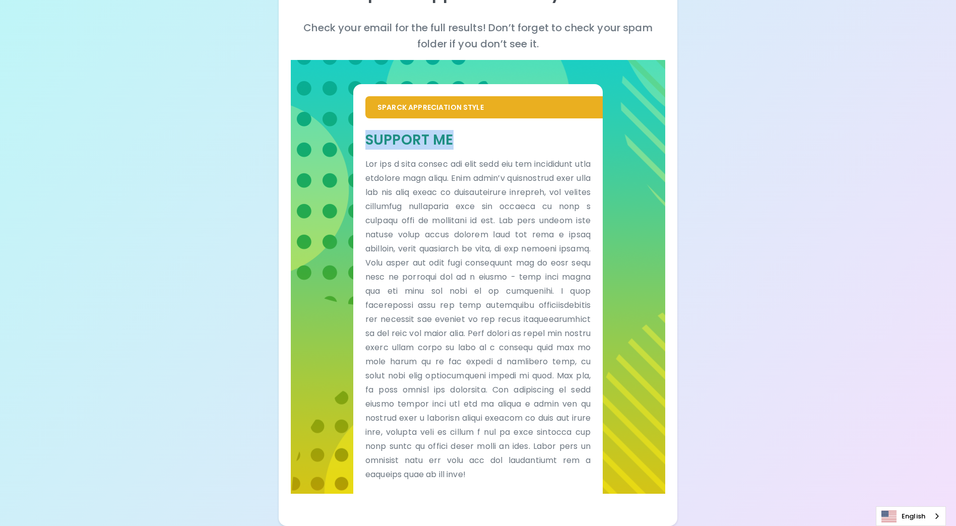
drag, startPoint x: 415, startPoint y: 128, endPoint x: 367, endPoint y: 127, distance: 47.9
click at [367, 131] on h5 "Support Me" at bounding box center [477, 140] width 225 height 19
copy h5 "Support Me"
